Goal: Register for event/course

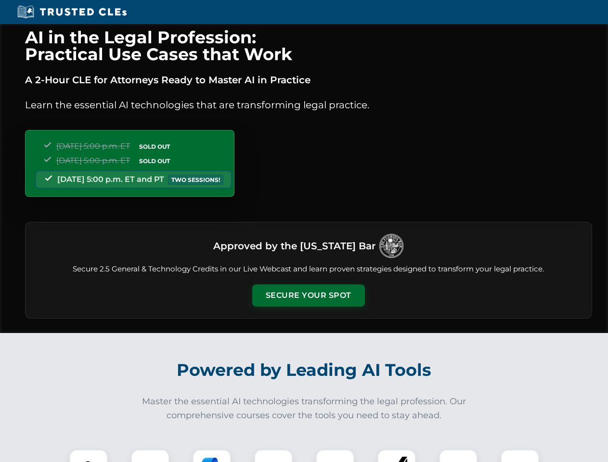
click at [308, 296] on button "Secure Your Spot" at bounding box center [308, 295] width 113 height 22
click at [89, 456] on img at bounding box center [89, 469] width 28 height 28
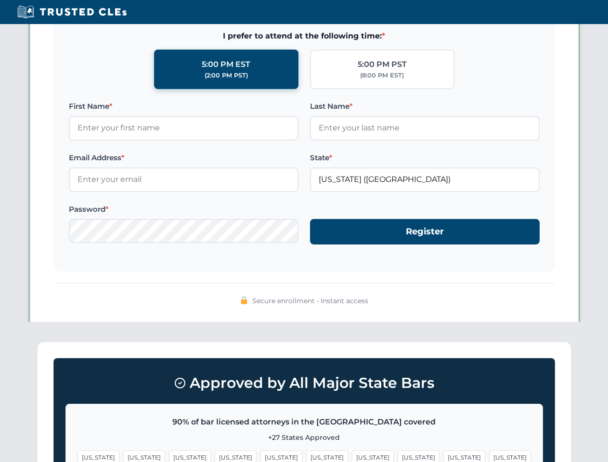
click at [352, 456] on span "[US_STATE]" at bounding box center [373, 458] width 42 height 14
click at [443, 456] on span "[US_STATE]" at bounding box center [464, 458] width 42 height 14
